Goal: Check status

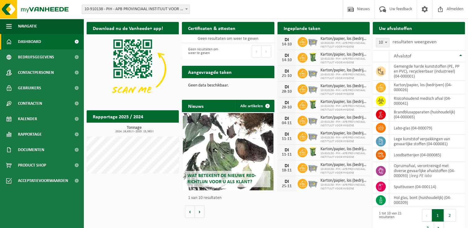
click at [106, 118] on h2 "Rapportage 2025 / 2024" at bounding box center [118, 116] width 63 height 12
drag, startPoint x: 106, startPoint y: 118, endPoint x: 90, endPoint y: 117, distance: 16.1
click at [91, 117] on h2 "Rapportage 2025 / 2024" at bounding box center [118, 116] width 63 height 12
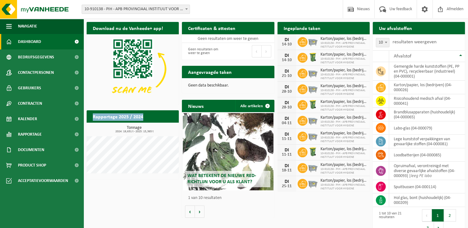
click at [92, 122] on h2 "Rapportage 2025 / 2024" at bounding box center [118, 116] width 63 height 12
click at [130, 132] on span "2024: 19,631 t - 2025: 15,365 t" at bounding box center [134, 131] width 89 height 3
drag, startPoint x: 130, startPoint y: 132, endPoint x: 129, endPoint y: 129, distance: 3.5
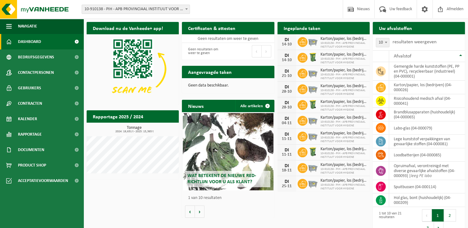
click at [129, 129] on h3 "Tonnage 2024: 19,631 t - 2025: 15,365 t" at bounding box center [134, 129] width 89 height 7
click at [130, 130] on span "2024: 19,631 t - 2025: 15,365 t" at bounding box center [134, 131] width 89 height 3
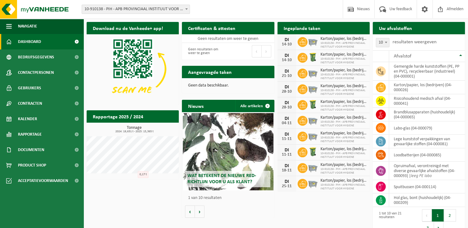
click at [129, 206] on div "Download nu de Vanheede+ app! Verberg Certificaten & attesten Bekijk uw certifi…" at bounding box center [275, 129] width 381 height 220
click at [129, 199] on div "Download nu de Vanheede+ app! Verberg Certificaten & attesten Bekijk uw certifi…" at bounding box center [275, 129] width 381 height 220
drag, startPoint x: 240, startPoint y: 213, endPoint x: 144, endPoint y: 228, distance: 96.6
click at [240, 213] on div "Wat betekent de nieuwe RED-richtlijn voor u als klant? Market update Market upd…" at bounding box center [228, 165] width 92 height 106
click at [118, 194] on div "Download nu de Vanheede+ app! Verberg Certificaten & attesten Bekijk uw certifi…" at bounding box center [275, 129] width 381 height 220
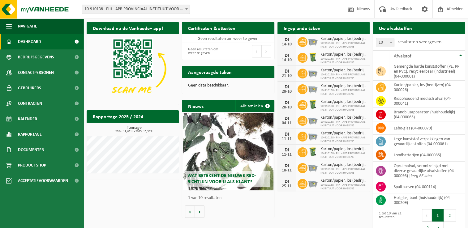
click at [137, 200] on div "Download nu de Vanheede+ app! Verberg Certificaten & attesten Bekijk uw certifi…" at bounding box center [275, 129] width 381 height 220
